Goal: Task Accomplishment & Management: Use online tool/utility

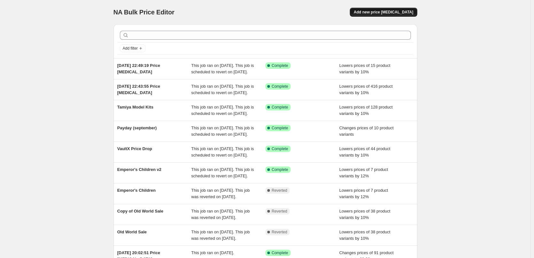
click at [391, 12] on span "Add new price change job" at bounding box center [382, 12] width 59 height 5
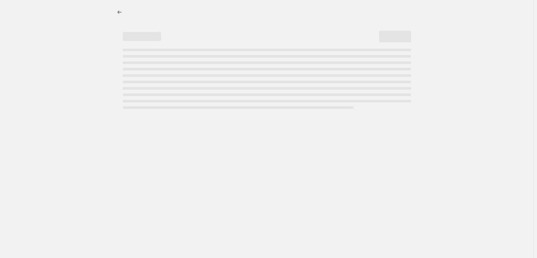
select select "percentage"
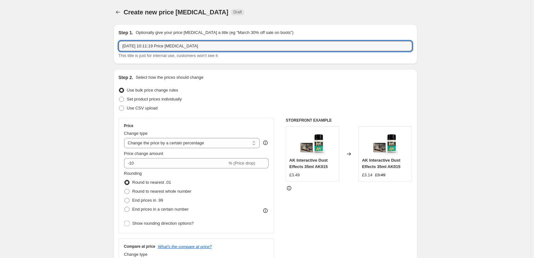
drag, startPoint x: 208, startPoint y: 44, endPoint x: 109, endPoint y: 44, distance: 98.7
type input "Star Wars Legion Price Drop"
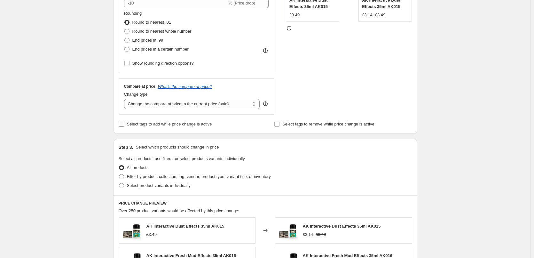
click at [123, 123] on input "Select tags to add while price change is active" at bounding box center [121, 123] width 5 height 5
checkbox input "true"
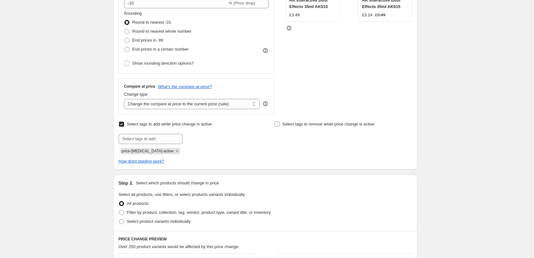
click at [278, 122] on input "Select tags to remove while price change is active" at bounding box center [276, 123] width 5 height 5
checkbox input "true"
click at [174, 149] on icon "Remove price-change-job-active" at bounding box center [177, 151] width 6 height 6
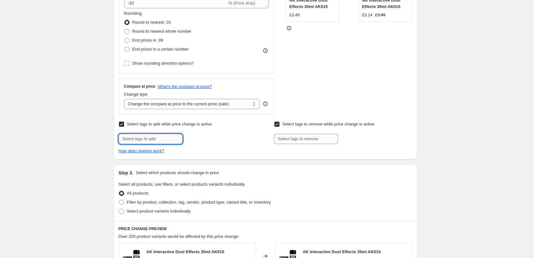
click at [141, 137] on input "text" at bounding box center [151, 139] width 64 height 10
type input "Price Drop"
click at [195, 140] on b "Add" at bounding box center [191, 138] width 7 height 4
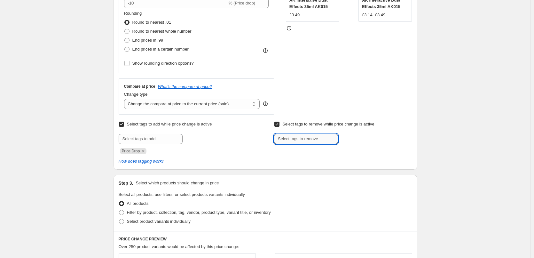
click at [286, 140] on input "text" at bounding box center [306, 139] width 64 height 10
type input "Price Drop"
click at [359, 137] on span "Price Drop" at bounding box center [361, 138] width 19 height 4
click at [97, 150] on div "Create new price change job. This page is ready Create new price change job Dra…" at bounding box center [265, 177] width 530 height 675
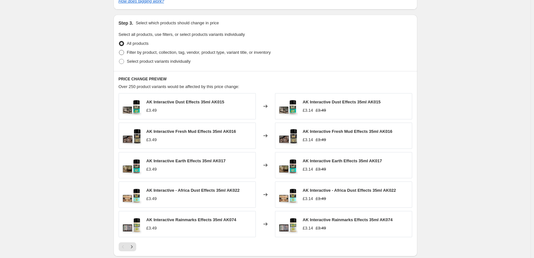
click at [123, 51] on span at bounding box center [121, 52] width 5 height 5
click at [119, 50] on input "Filter by product, collection, tag, vendor, product type, variant title, or inv…" at bounding box center [119, 50] width 0 height 0
radio input "true"
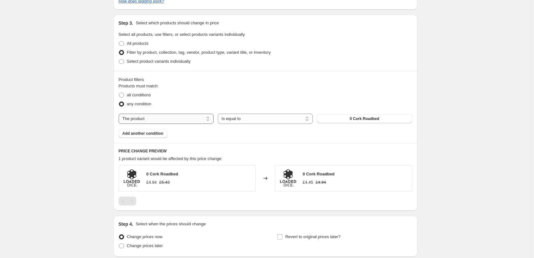
click at [172, 119] on select "The product The product's collection The product's tag The product's vendor The…" at bounding box center [166, 118] width 95 height 10
select select "collection"
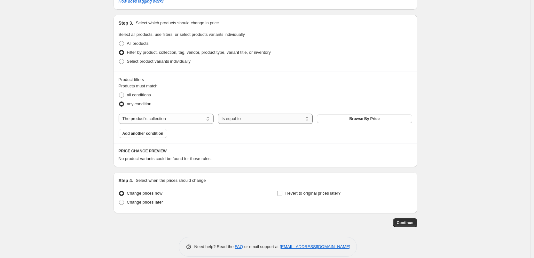
click at [245, 118] on select "Is equal to Is not equal to" at bounding box center [265, 118] width 95 height 10
click at [219, 114] on select "Is equal to Is not equal to" at bounding box center [265, 118] width 95 height 10
click at [333, 114] on div "The product The product's collection The product's tag The product's vendor The…" at bounding box center [265, 118] width 293 height 10
click at [331, 119] on button "Browse By Price" at bounding box center [364, 118] width 95 height 9
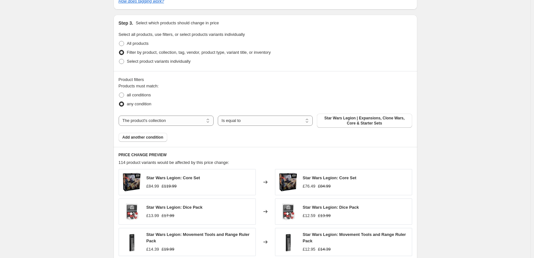
scroll to position [479, 0]
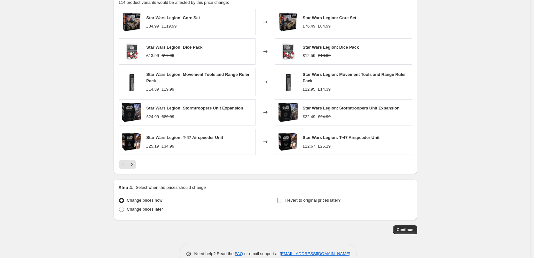
click at [282, 202] on input "Revert to original prices later?" at bounding box center [279, 199] width 5 height 5
checkbox input "true"
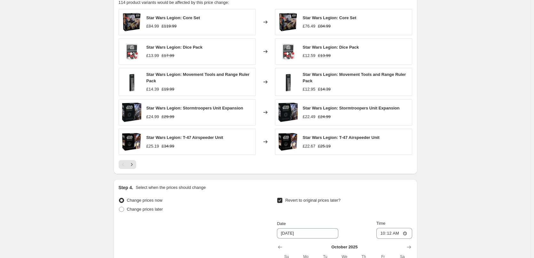
scroll to position [605, 0]
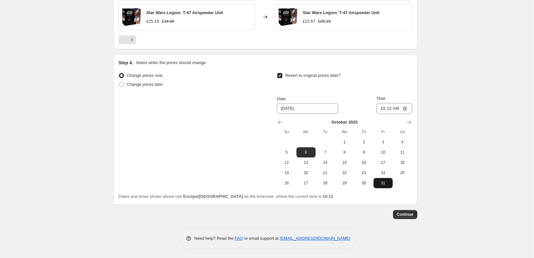
click at [386, 184] on span "31" at bounding box center [383, 182] width 14 height 5
type input "10/31/2025"
click at [391, 109] on input "10:12" at bounding box center [394, 108] width 36 height 11
type input "23:59"
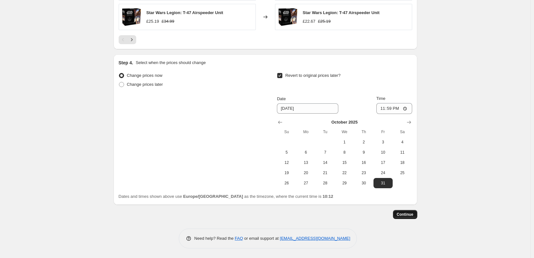
click at [410, 216] on span "Continue" at bounding box center [405, 214] width 17 height 5
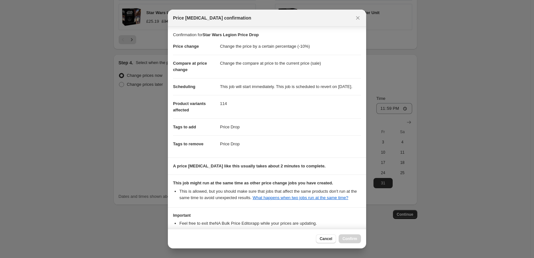
scroll to position [52, 0]
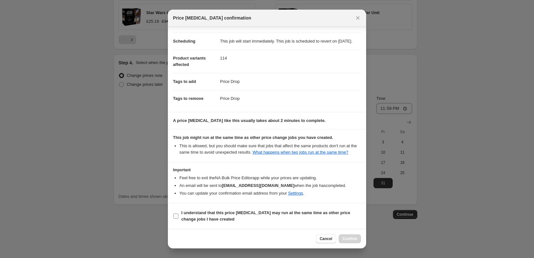
click at [177, 215] on input "I understand that this price change job may run at the same time as other price…" at bounding box center [175, 215] width 5 height 5
checkbox input "true"
click at [354, 240] on span "Confirm" at bounding box center [349, 238] width 15 height 5
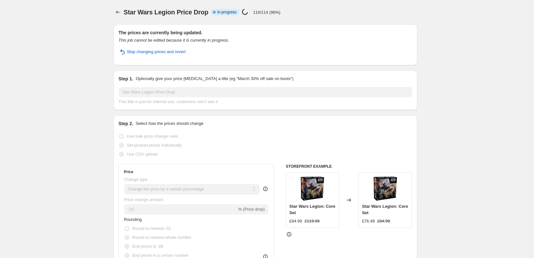
select select "percentage"
select select "collection"
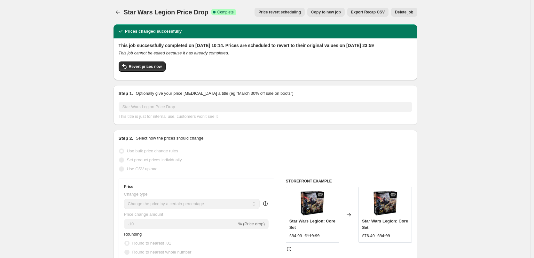
click at [120, 12] on icon "Price change jobs" at bounding box center [118, 12] width 6 height 6
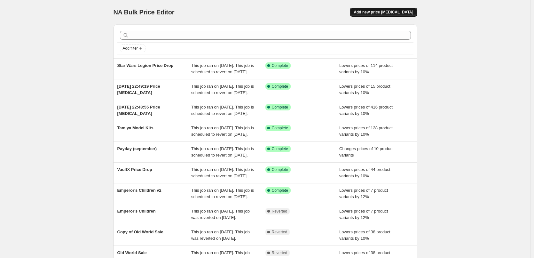
click at [397, 9] on button "Add new price change job" at bounding box center [383, 12] width 67 height 9
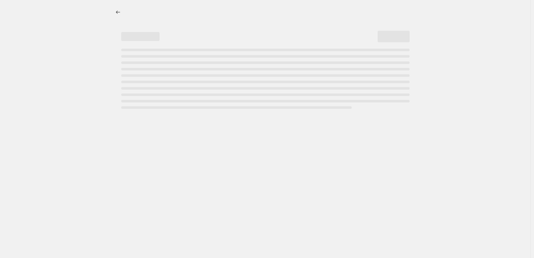
select select "percentage"
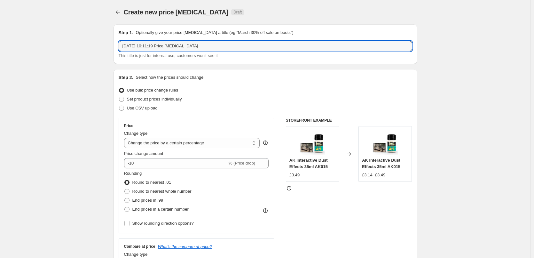
drag, startPoint x: 206, startPoint y: 44, endPoint x: 102, endPoint y: 40, distance: 103.9
type input "m"
type input "Marvel Crisis Protocol Price Drop"
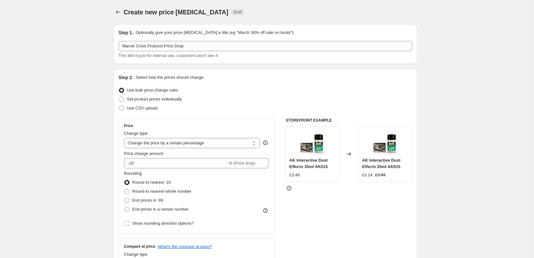
scroll to position [160, 0]
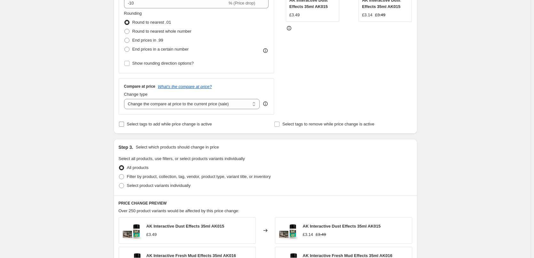
click at [121, 123] on input "Select tags to add while price change is active" at bounding box center [121, 123] width 5 height 5
checkbox input "true"
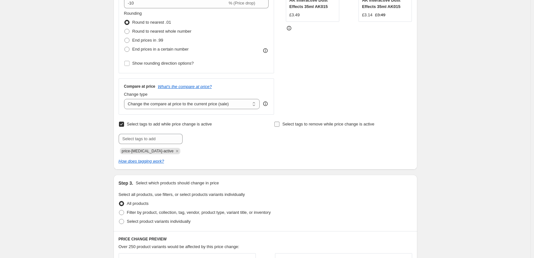
click at [279, 124] on input "Select tags to remove while price change is active" at bounding box center [276, 123] width 5 height 5
checkbox input "true"
click at [174, 149] on icon "Remove price-change-job-active" at bounding box center [177, 151] width 6 height 6
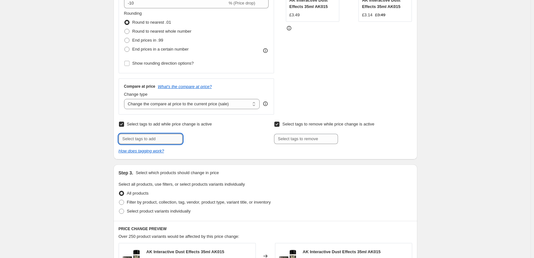
click at [142, 140] on input "text" at bounding box center [151, 139] width 64 height 10
type input "Price Drop"
click at [206, 137] on span "Price Drop" at bounding box center [205, 138] width 19 height 4
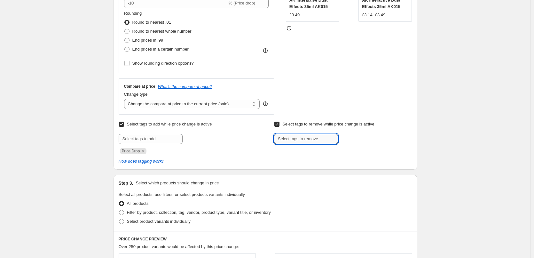
click at [302, 135] on input "text" at bounding box center [306, 139] width 64 height 10
type input "Price Drop"
click at [350, 137] on b "Add" at bounding box center [346, 138] width 7 height 4
click at [46, 102] on div "Create new price change job. This page is ready Create new price change job Dra…" at bounding box center [265, 177] width 530 height 675
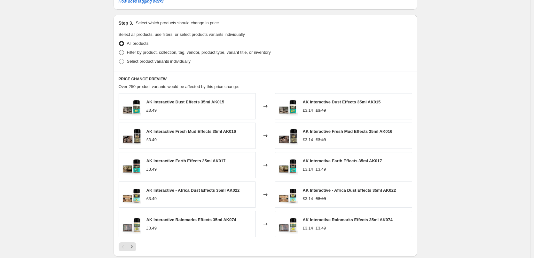
click at [120, 52] on span at bounding box center [121, 52] width 5 height 5
click at [119, 50] on input "Filter by product, collection, tag, vendor, product type, variant title, or inv…" at bounding box center [119, 50] width 0 height 0
radio input "true"
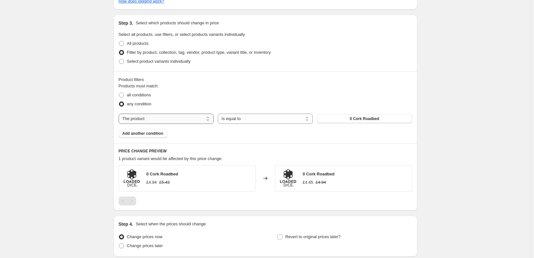
click at [168, 120] on select "The product The product's collection The product's tag The product's vendor The…" at bounding box center [166, 118] width 95 height 10
select select "collection"
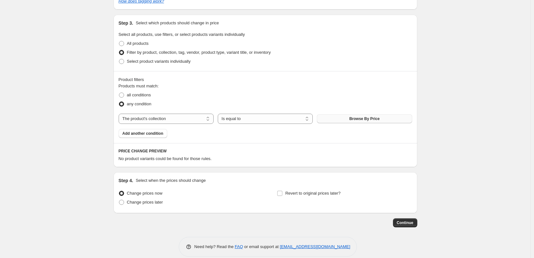
click at [332, 117] on button "Browse By Price" at bounding box center [364, 118] width 95 height 9
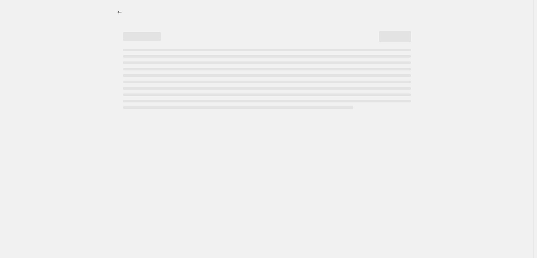
select select "percentage"
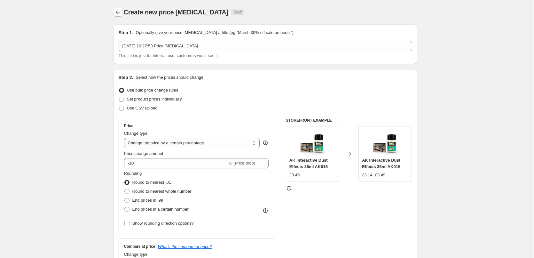
click at [119, 15] on icon "Price change jobs" at bounding box center [118, 12] width 6 height 6
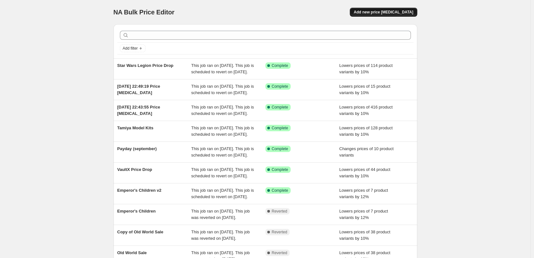
click at [402, 12] on span "Add new price change job" at bounding box center [382, 12] width 59 height 5
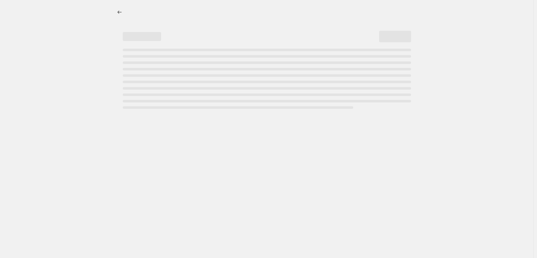
select select "percentage"
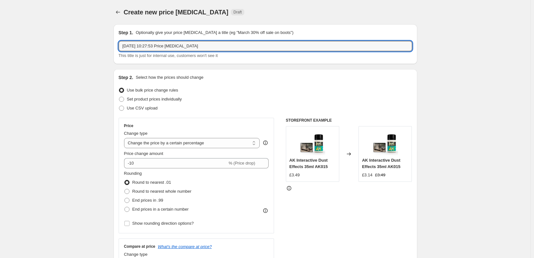
drag, startPoint x: 201, startPoint y: 45, endPoint x: 91, endPoint y: 41, distance: 110.0
type input "Marvel Crisis Protocol"
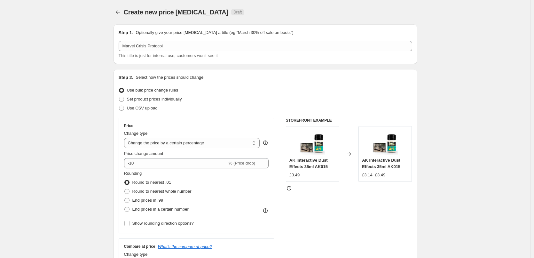
click at [123, 97] on span at bounding box center [121, 99] width 5 height 5
click at [119, 97] on input "Set product prices individually" at bounding box center [119, 97] width 0 height 0
radio input "true"
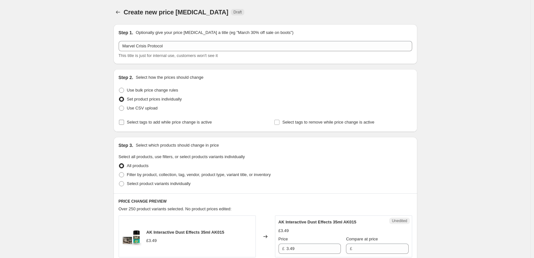
click at [123, 124] on input "Select tags to add while price change is active" at bounding box center [121, 122] width 5 height 5
checkbox input "true"
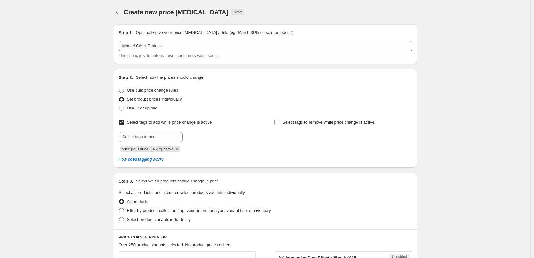
click at [279, 123] on input "Select tags to remove while price change is active" at bounding box center [276, 122] width 5 height 5
checkbox input "true"
click at [174, 151] on icon "Remove price-change-job-active" at bounding box center [177, 149] width 6 height 6
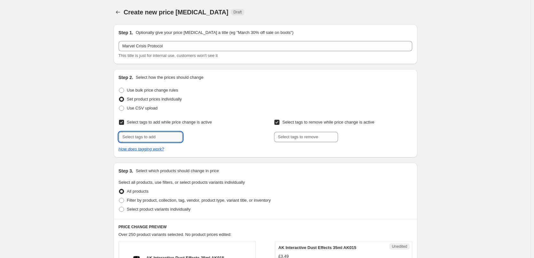
click at [139, 134] on input "text" at bounding box center [151, 137] width 64 height 10
type input "Price Drop"
click at [194, 135] on b "Add" at bounding box center [191, 136] width 7 height 4
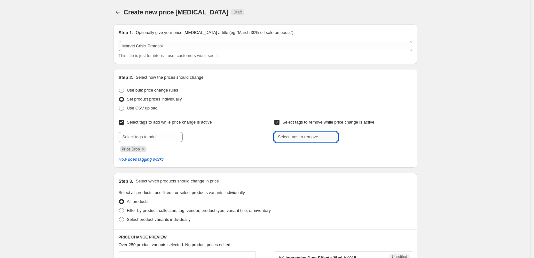
click at [295, 134] on input "text" at bounding box center [306, 137] width 64 height 10
type input "Price Drop"
click at [361, 135] on span "Price Drop" at bounding box center [361, 136] width 19 height 4
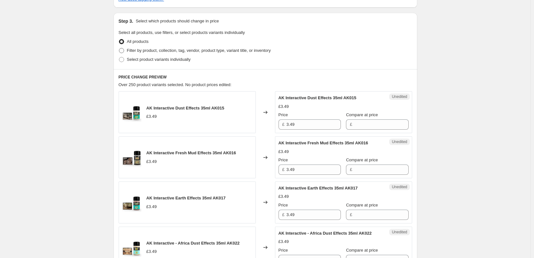
click at [122, 51] on span at bounding box center [121, 50] width 5 height 5
click at [119, 48] on input "Filter by product, collection, tag, vendor, product type, variant title, or inv…" at bounding box center [119, 48] width 0 height 0
radio input "true"
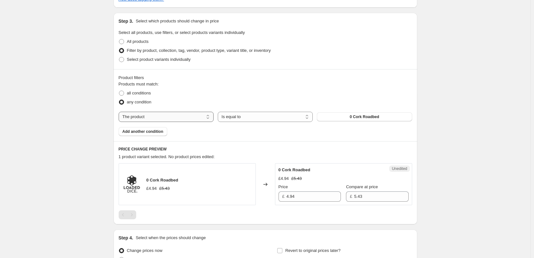
click at [153, 113] on select "The product The product's collection The product's tag The product's vendor The…" at bounding box center [166, 117] width 95 height 10
select select "collection"
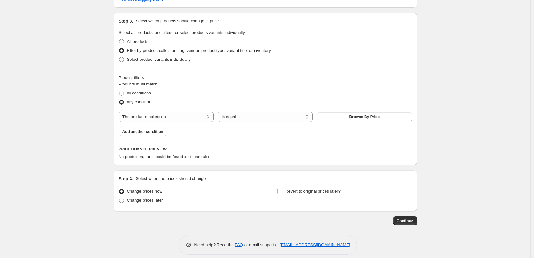
click at [355, 111] on div "Products must match: all conditions any condition The product The product's col…" at bounding box center [265, 108] width 293 height 55
click at [346, 117] on button "Browse By Price" at bounding box center [364, 116] width 95 height 9
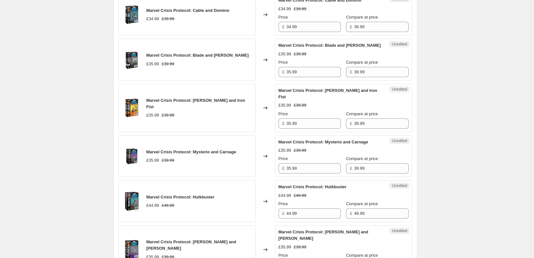
scroll to position [1129, 0]
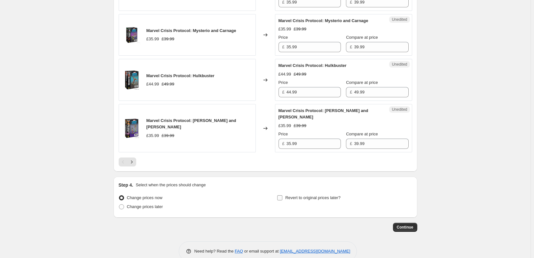
click at [282, 195] on input "Revert to original prices later?" at bounding box center [279, 197] width 5 height 5
checkbox input "true"
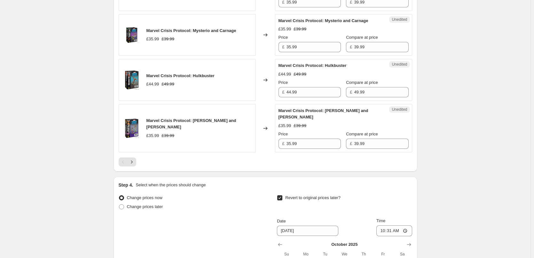
scroll to position [1238, 0]
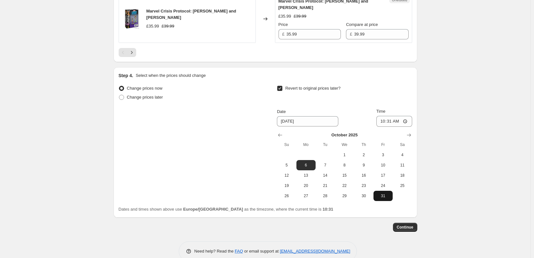
click at [385, 190] on button "31" at bounding box center [382, 195] width 19 height 10
type input "10/31/2025"
click at [393, 116] on input "10:31" at bounding box center [394, 121] width 36 height 11
type input "23:59"
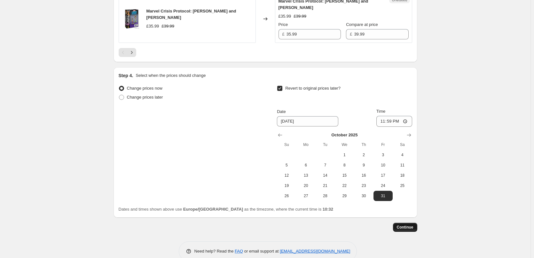
click at [408, 224] on span "Continue" at bounding box center [405, 226] width 17 height 5
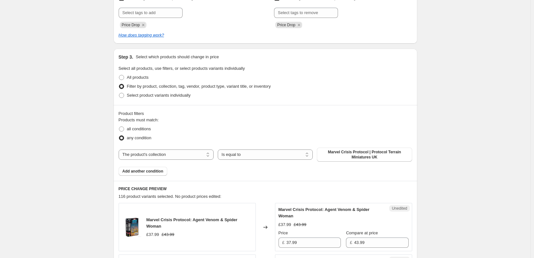
scroll to position [0, 0]
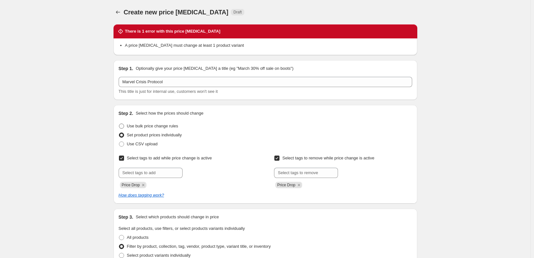
click at [122, 127] on span at bounding box center [121, 125] width 5 height 5
click at [119, 124] on input "Use bulk price change rules" at bounding box center [119, 123] width 0 height 0
radio input "true"
select select "percentage"
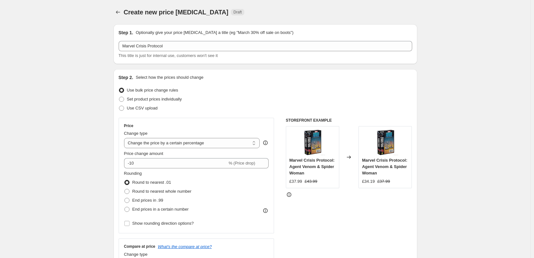
scroll to position [160, 0]
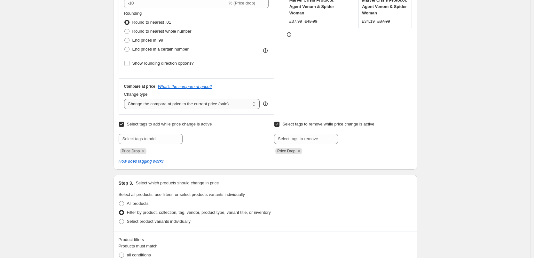
click at [164, 106] on select "Change the compare at price to the current price (sale) Change the compare at p…" at bounding box center [192, 104] width 136 height 10
select select "no_change"
click at [125, 99] on select "Change the compare at price to the current price (sale) Change the compare at p…" at bounding box center [192, 104] width 136 height 10
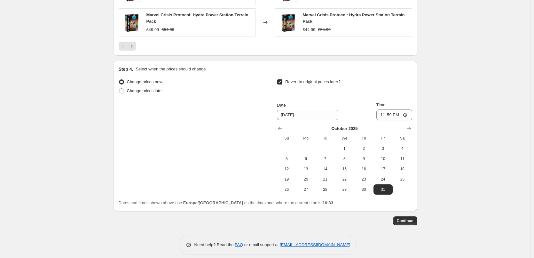
scroll to position [607, 0]
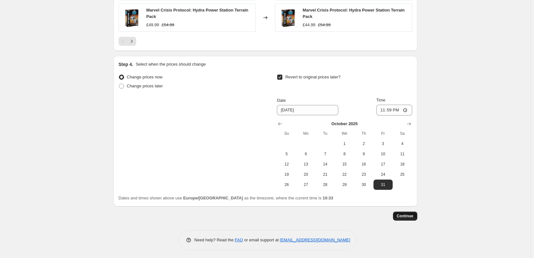
click at [413, 213] on span "Continue" at bounding box center [405, 215] width 17 height 5
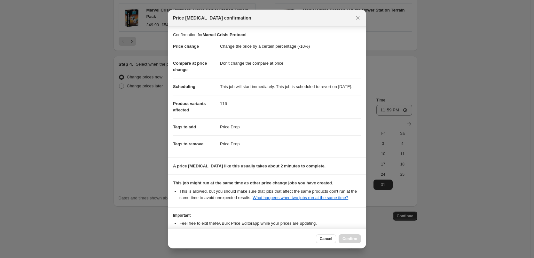
scroll to position [52, 0]
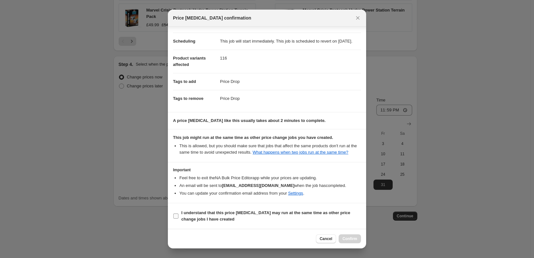
click at [176, 214] on input "I understand that this price change job may run at the same time as other price…" at bounding box center [175, 215] width 5 height 5
checkbox input "true"
click at [352, 237] on span "Confirm" at bounding box center [349, 238] width 15 height 5
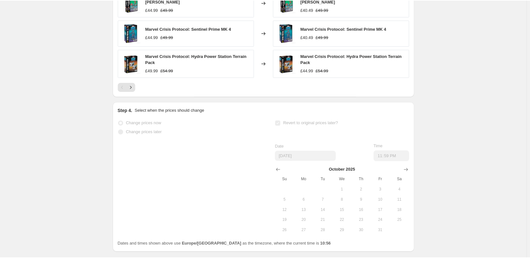
scroll to position [623, 0]
